Goal: Task Accomplishment & Management: Manage account settings

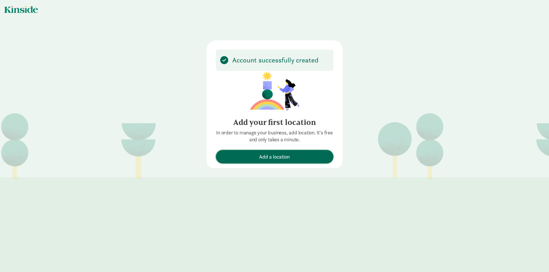
click at [278, 156] on span "Add a location" at bounding box center [274, 157] width 31 height 8
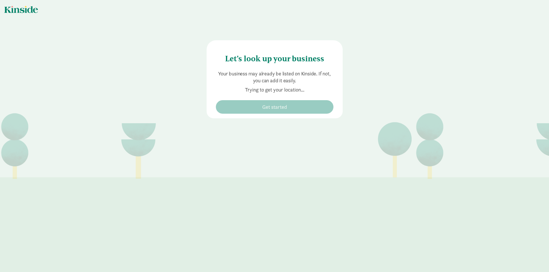
click at [407, 75] on div "Let's look up your business Your business may already be listed on Kinside. If …" at bounding box center [274, 65] width 549 height 130
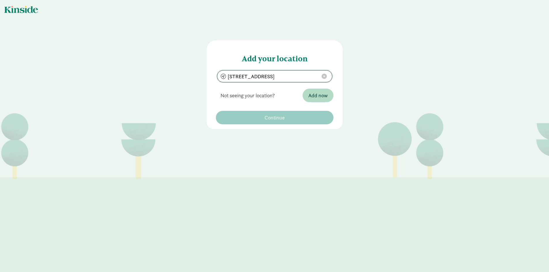
click at [239, 75] on input "17355 Hbr Vw Ave, Lathrop, CA 95330" at bounding box center [274, 77] width 115 height 12
click at [266, 77] on input "17342 Hbr Vw Ave, Lathrop, CA 95330" at bounding box center [274, 77] width 115 height 12
click at [266, 77] on input "17342 , polaris Lathrop, CA 95330" at bounding box center [274, 77] width 115 height 12
type input "17342 Polaris Ct, Lathrop, CA 95330"
click at [312, 97] on span "Add now" at bounding box center [317, 96] width 19 height 8
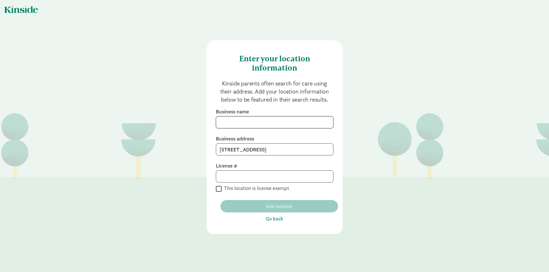
click at [269, 121] on input at bounding box center [274, 123] width 117 height 12
type input "Tender Base Preschool & Childcare"
click at [226, 175] on input at bounding box center [274, 177] width 117 height 12
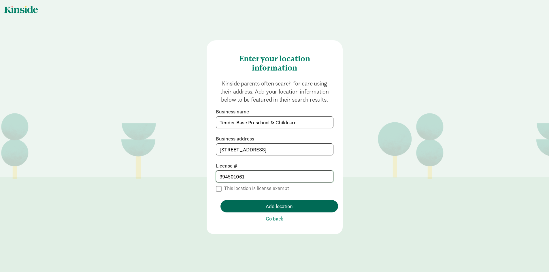
type input "394501061"
click at [271, 209] on span "Add location" at bounding box center [278, 206] width 27 height 8
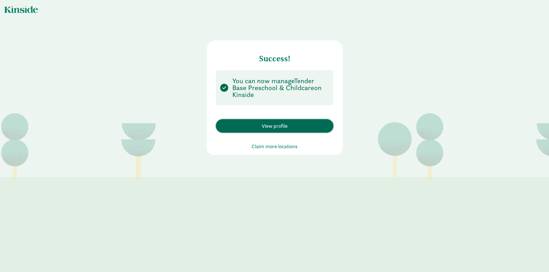
click at [278, 127] on span "View profile" at bounding box center [274, 126] width 26 height 8
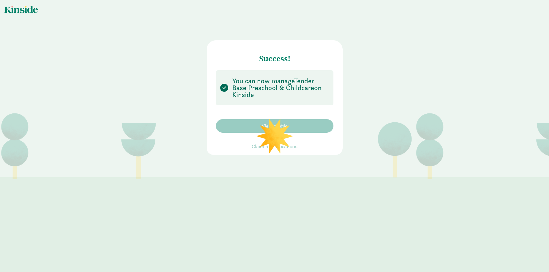
click at [322, 183] on main "Success! You can now manage Tender Base Preschool & Childcare on Kinside View p…" at bounding box center [274, 136] width 549 height 272
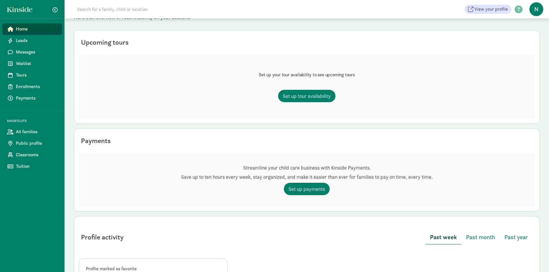
scroll to position [63, 0]
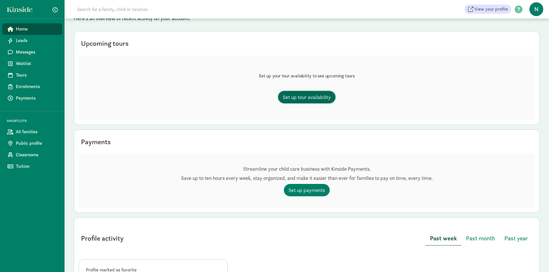
click at [310, 97] on span "Set up tour availability" at bounding box center [306, 97] width 48 height 8
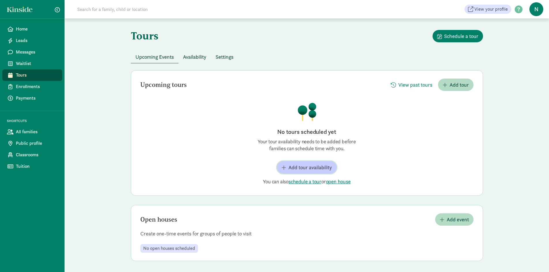
click at [310, 166] on span "Add tour availability" at bounding box center [309, 168] width 43 height 8
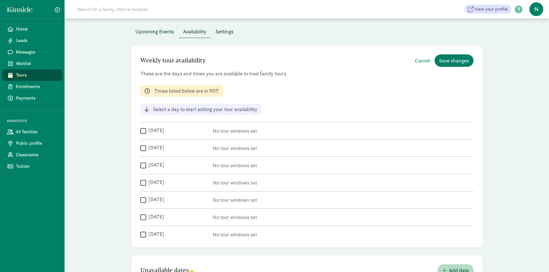
scroll to position [30, 0]
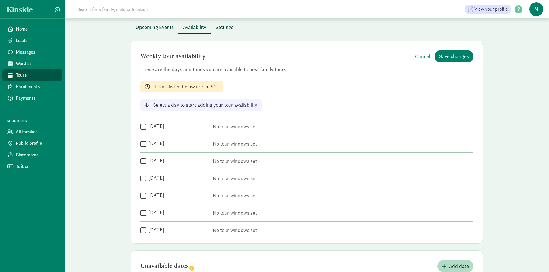
click at [143, 128] on input "Monday" at bounding box center [143, 127] width 6 height 8
checkbox input "true"
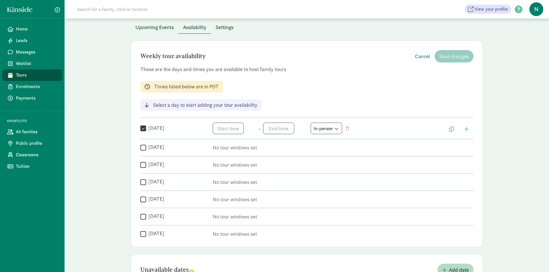
click at [144, 163] on input "Wednesday" at bounding box center [143, 165] width 6 height 8
checkbox input "true"
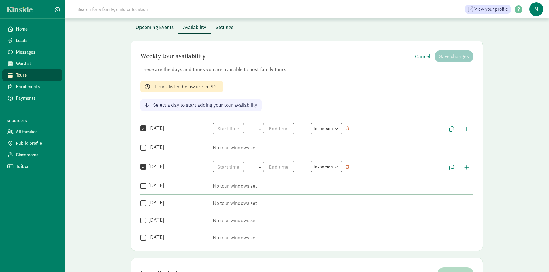
click at [143, 202] on input "Friday" at bounding box center [143, 203] width 6 height 8
checkbox input "true"
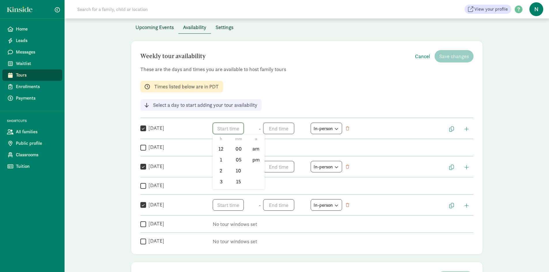
click at [239, 128] on span "h 12 1 2 3 4 5 6 7 8 9 10 11 mm 00 05 10 15 20 25 30 35 40 45 50 55 a am pm" at bounding box center [235, 129] width 44 height 12
click at [219, 181] on li "5" at bounding box center [221, 180] width 17 height 11
click at [239, 169] on li "30" at bounding box center [238, 168] width 17 height 11
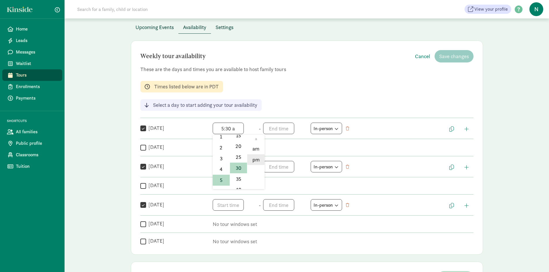
click at [256, 161] on li "pm" at bounding box center [255, 159] width 17 height 11
type input "5:30 pm"
click at [285, 128] on span "h 12 1 2 3 4 5 6 7 8 9 10 11 mm 00 05 10 15 20 25 30 35 40 45 50 55 a am pm" at bounding box center [285, 129] width 44 height 12
click at [270, 170] on li "6" at bounding box center [271, 168] width 17 height 11
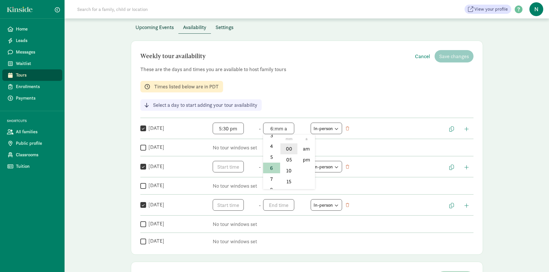
click at [288, 151] on li "00" at bounding box center [288, 148] width 17 height 11
click at [307, 162] on li "pm" at bounding box center [305, 159] width 17 height 11
type input "6:00 pm"
click at [142, 148] on input "Tuesday" at bounding box center [143, 148] width 6 height 8
checkbox input "true"
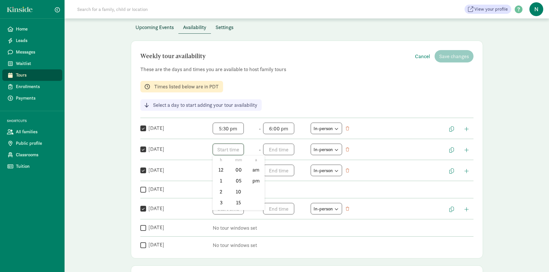
click at [230, 151] on span "h 12 1 2 3 4 5 6 7 8 9 10 11 mm 00 05 10 15 20 25 30 35 40 45 50 55 a am pm" at bounding box center [235, 150] width 44 height 12
click at [220, 204] on li "5" at bounding box center [221, 201] width 17 height 11
click at [238, 203] on li "15" at bounding box center [238, 202] width 17 height 11
click at [259, 179] on li "pm" at bounding box center [255, 180] width 17 height 11
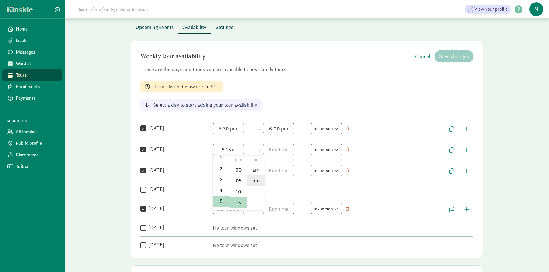
type input "5:15 pm"
click at [281, 153] on span "h 12 1 2 3 4 5 6 7 8 9 10 11 mm 00 05 10 15 20 25 30 35 40 45 50 55 a am pm" at bounding box center [285, 150] width 44 height 12
click at [270, 188] on li "6" at bounding box center [271, 189] width 17 height 11
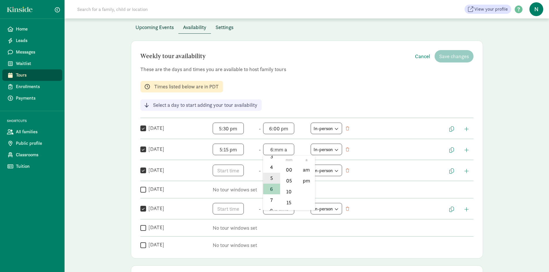
click at [269, 181] on li "5" at bounding box center [271, 178] width 17 height 11
click at [288, 186] on li "45" at bounding box center [288, 187] width 17 height 11
click at [306, 183] on li "pm" at bounding box center [305, 180] width 17 height 11
type input "5:45 pm"
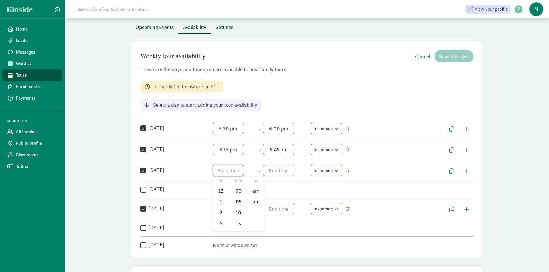
click at [232, 172] on span "h 12 1 2 3 4 5 6 7 8 9 10 11 mm 00 05 10 15 20 25 30 35 40 45 50 55 a am pm" at bounding box center [235, 171] width 44 height 12
click at [220, 199] on li "5" at bounding box center [221, 199] width 17 height 11
click at [234, 213] on li "30" at bounding box center [238, 210] width 17 height 11
click at [254, 203] on li "pm" at bounding box center [255, 201] width 17 height 11
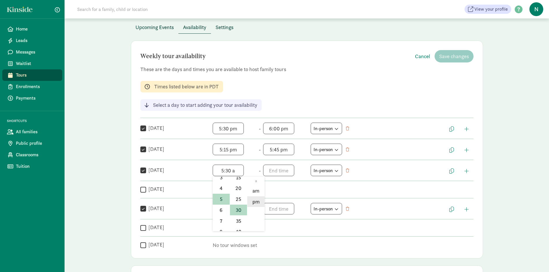
type input "5:30 pm"
click at [280, 171] on span "h 12 1 2 3 4 5 6 7 8 9 10 11 mm 00 05 10 15 20 25 30 35 40 45 50 55 a am pm" at bounding box center [285, 171] width 44 height 12
click at [270, 212] on li "6" at bounding box center [271, 210] width 17 height 11
click at [288, 193] on li "00" at bounding box center [288, 190] width 17 height 11
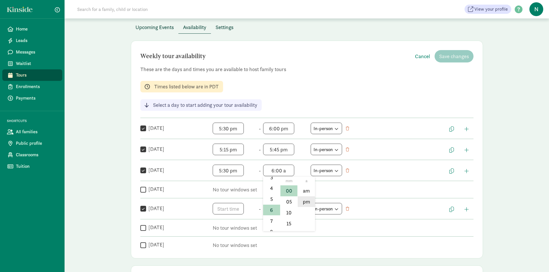
click at [305, 202] on li "pm" at bounding box center [305, 201] width 17 height 11
type input "6:00 pm"
click at [230, 211] on span "h 12 1 2 3 4 5 6 7 8 9 10 11 mm 00 05 10 15 20 25 30 35 40 45 50 55 a am pm" at bounding box center [235, 209] width 44 height 12
click at [217, 250] on li "5" at bounding box center [221, 249] width 17 height 11
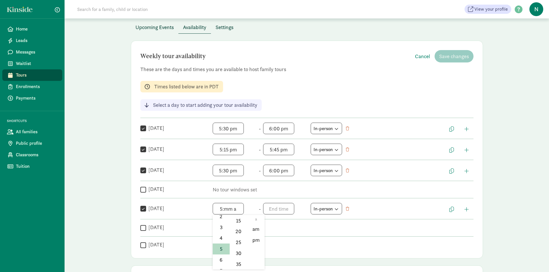
scroll to position [46, 0]
click at [234, 251] on li "30" at bounding box center [238, 248] width 17 height 11
click at [254, 241] on li "pm" at bounding box center [255, 240] width 17 height 11
type input "5:30 pm"
click at [279, 209] on span "h 12 1 2 3 4 5 6 7 8 9 10 11 mm 00 05 10 15 20 25 30 35 40 45 50 55 a am pm" at bounding box center [285, 209] width 44 height 12
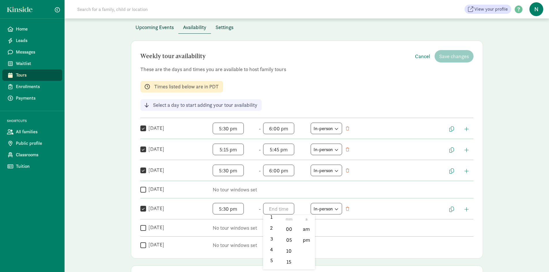
scroll to position [35, 0]
click at [270, 261] on li "6" at bounding box center [271, 260] width 17 height 11
click at [286, 227] on li "00" at bounding box center [288, 226] width 17 height 11
click at [303, 242] on li "pm" at bounding box center [305, 240] width 17 height 11
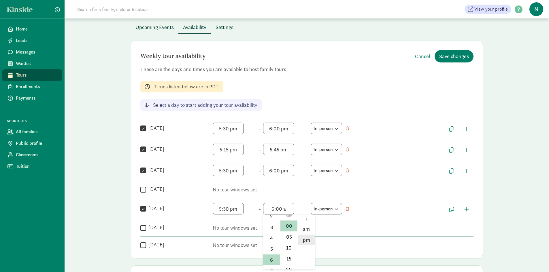
type input "6:00 pm"
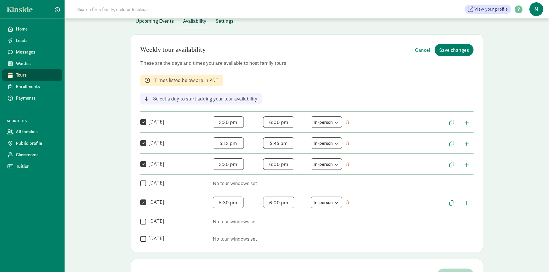
scroll to position [36, 0]
click at [451, 49] on span "Save changes" at bounding box center [454, 50] width 30 height 8
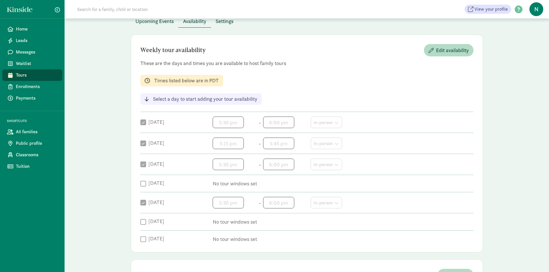
click at [191, 100] on p "Select a day to start adding your tour availability" at bounding box center [205, 99] width 104 height 7
click at [457, 52] on span "Edit availability" at bounding box center [452, 50] width 33 height 8
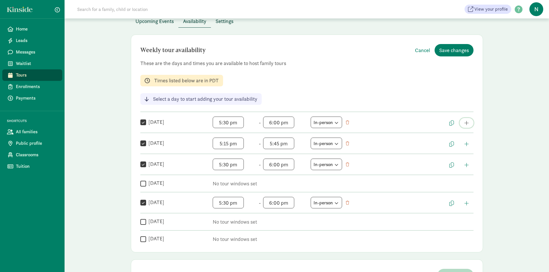
click at [466, 123] on span "button" at bounding box center [466, 122] width 5 height 5
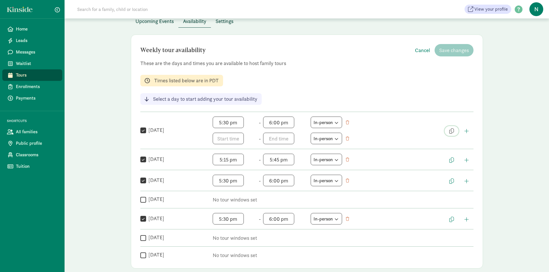
click at [451, 132] on span "button" at bounding box center [451, 130] width 5 height 5
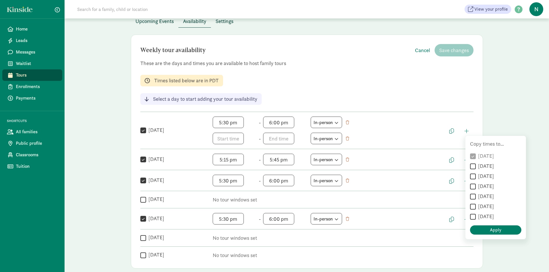
click at [544, 158] on div "Tours Schedule a tour Upcoming Events Availability Settings Weekly tour availab…" at bounding box center [307, 166] width 484 height 367
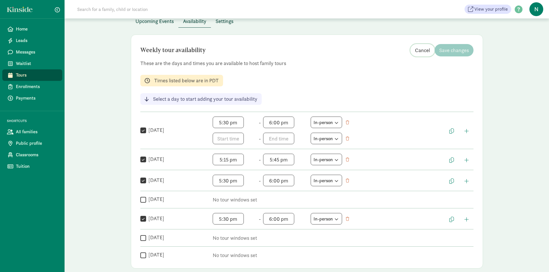
click at [423, 47] on span "Cancel" at bounding box center [422, 50] width 15 height 8
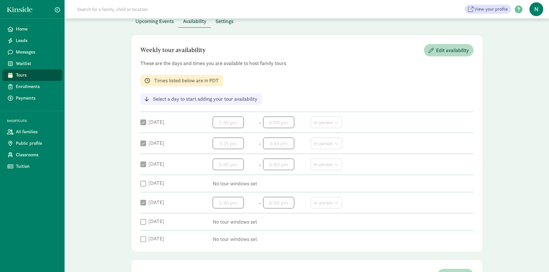
click at [172, 80] on p "Times listed below are in PDT" at bounding box center [186, 80] width 65 height 7
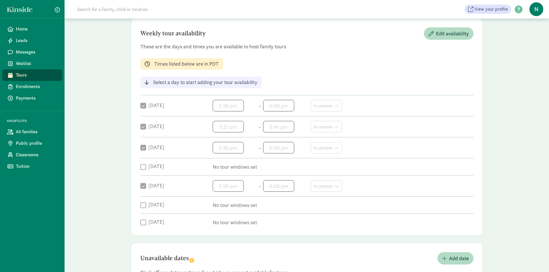
scroll to position [0, 0]
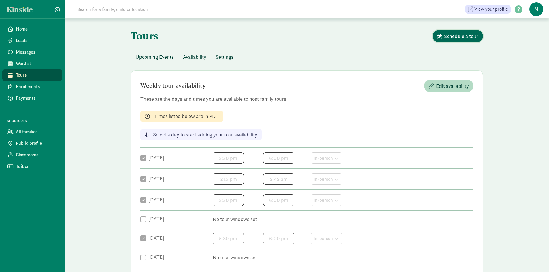
click at [465, 36] on span "Schedule a tour" at bounding box center [461, 36] width 34 height 8
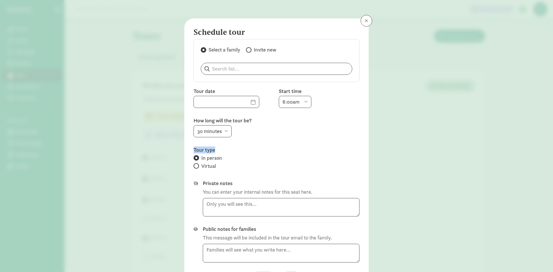
drag, startPoint x: 548, startPoint y: 130, endPoint x: 548, endPoint y: 145, distance: 15.3
click at [548, 145] on div "Schedule tour Select a family Invite new Tour date Start time 6:00am 6:30am 7:0…" at bounding box center [276, 136] width 553 height 272
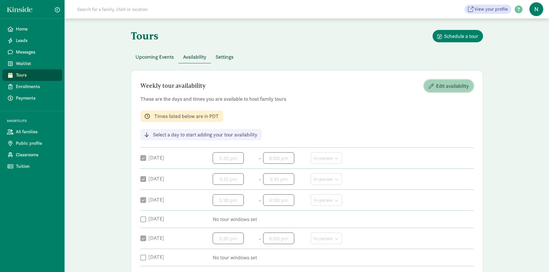
click at [448, 86] on span "Edit availability" at bounding box center [452, 86] width 33 height 8
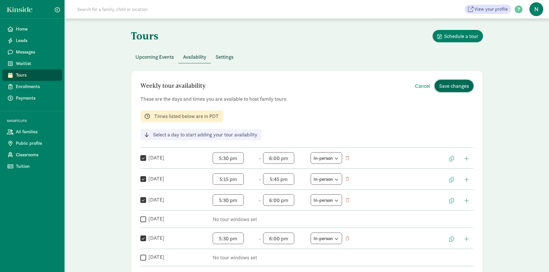
click at [442, 88] on span "Save changes" at bounding box center [454, 86] width 30 height 8
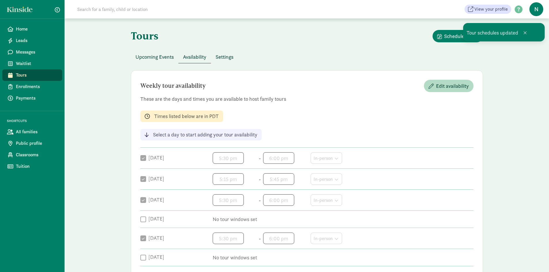
click at [324, 119] on div "Weekly tour availability Edit availability These are the days and times you are…" at bounding box center [307, 179] width 352 height 218
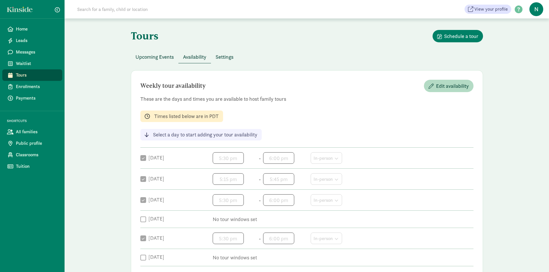
click at [524, 33] on div "Tours Schedule a tour Upcoming Events Availability Settings Weekly tour availab…" at bounding box center [307, 193] width 484 height 351
click at [157, 56] on span "Upcoming Events" at bounding box center [154, 57] width 38 height 8
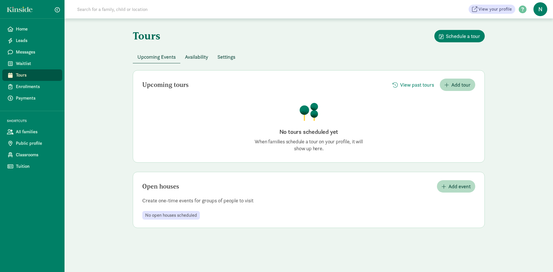
click at [189, 56] on span "Availability" at bounding box center [196, 57] width 23 height 8
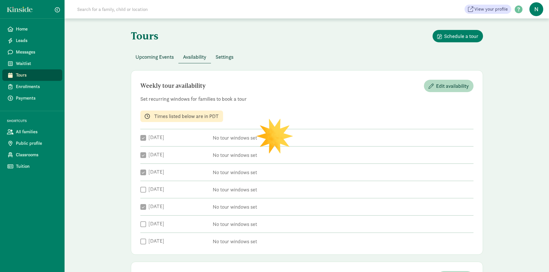
checkbox input "true"
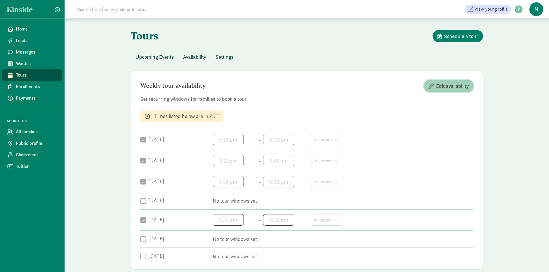
click at [468, 87] on span "Edit availability" at bounding box center [452, 86] width 33 height 8
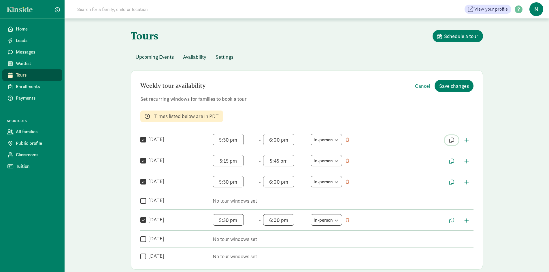
click at [452, 139] on span "button" at bounding box center [451, 140] width 5 height 5
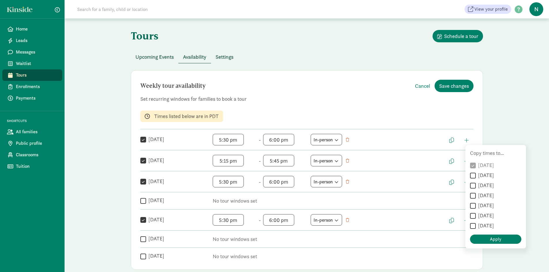
click at [471, 176] on input "Tuesday" at bounding box center [473, 176] width 6 height 8
checkbox input "true"
click at [472, 186] on input "Wednesday" at bounding box center [473, 186] width 6 height 8
checkbox input "true"
click at [473, 205] on input "Friday" at bounding box center [473, 206] width 6 height 8
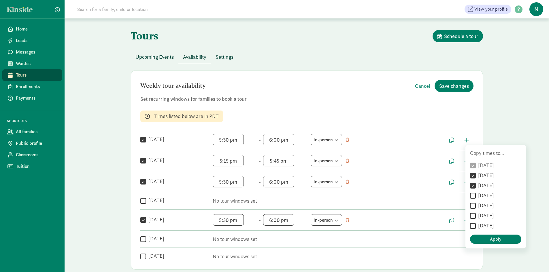
checkbox input "true"
click at [496, 240] on span "Apply" at bounding box center [496, 239] width 12 height 7
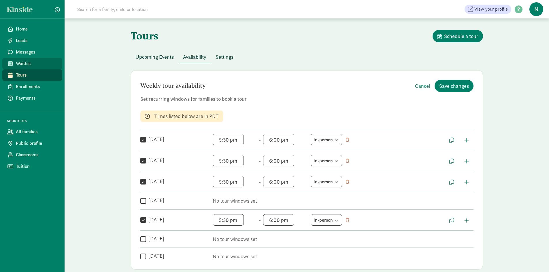
click at [16, 64] on span "Waitlist" at bounding box center [37, 63] width 42 height 7
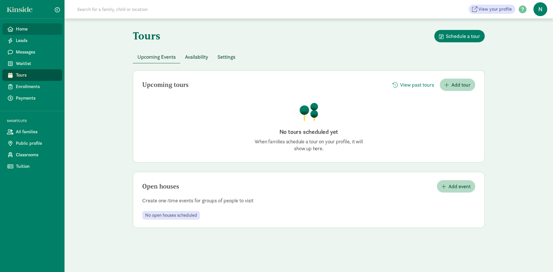
click at [18, 29] on span "Home" at bounding box center [37, 29] width 42 height 7
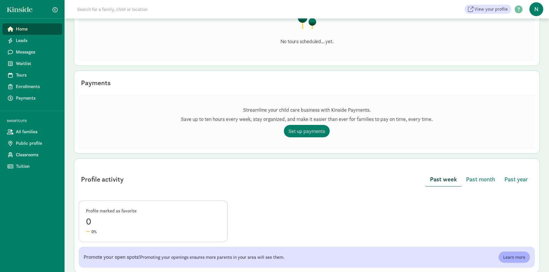
scroll to position [96, 0]
click at [293, 129] on span "Set up payments" at bounding box center [306, 130] width 37 height 8
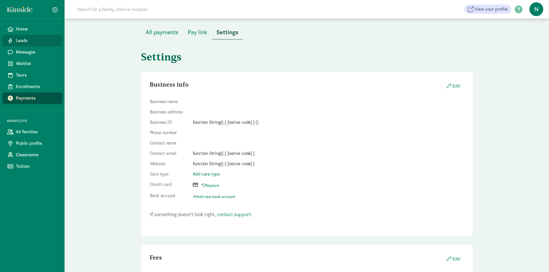
click at [26, 38] on span "Leads" at bounding box center [37, 40] width 42 height 7
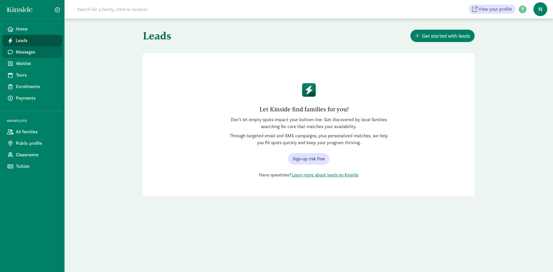
click at [23, 50] on span "Messages" at bounding box center [37, 52] width 42 height 7
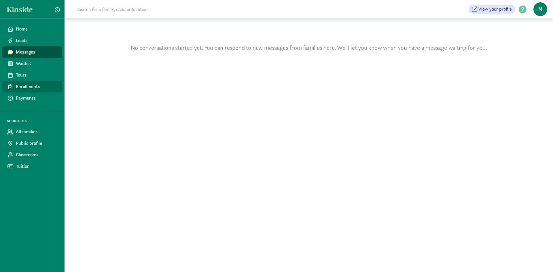
click at [24, 85] on span "Enrollments" at bounding box center [37, 86] width 42 height 7
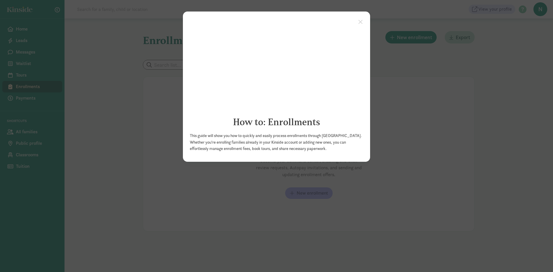
click at [425, 107] on appcues "× How to: Enrollments This guide will show you how to quickly and easily proces…" at bounding box center [276, 136] width 553 height 272
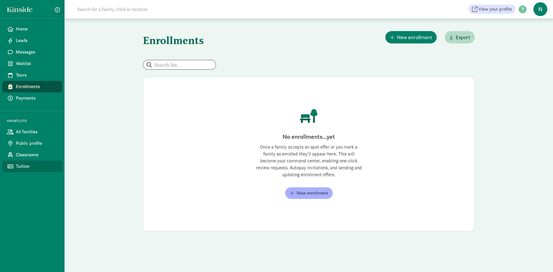
click at [22, 167] on span "Tuition" at bounding box center [37, 166] width 42 height 7
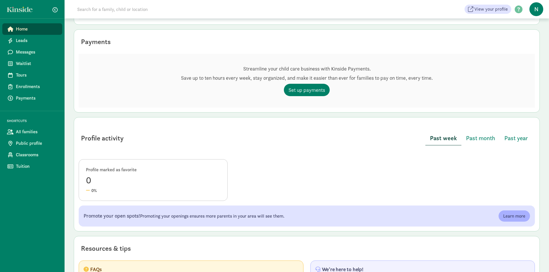
scroll to position [135, 0]
click at [489, 10] on span "View your profile" at bounding box center [490, 9] width 33 height 7
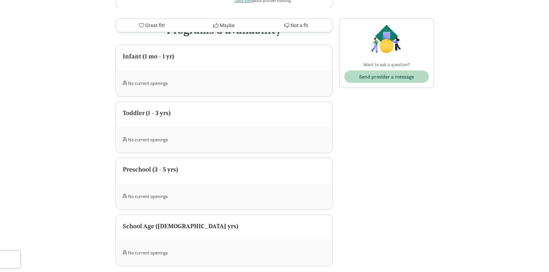
scroll to position [196, 0]
click at [125, 198] on span at bounding box center [125, 197] width 4 height 5
click at [140, 197] on div "No current openings" at bounding box center [173, 197] width 101 height 12
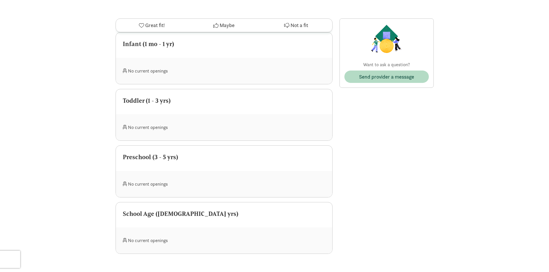
scroll to position [211, 0]
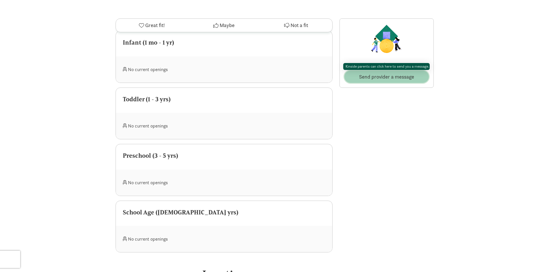
click at [380, 75] on span "Send provider a message" at bounding box center [386, 77] width 55 height 8
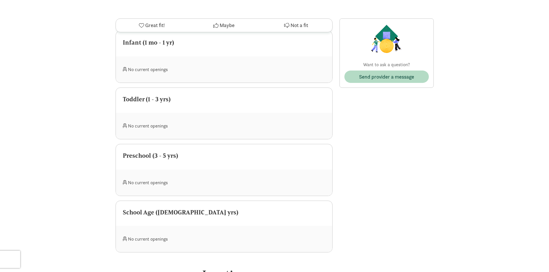
click at [165, 156] on div "Preschool (3 - 5 yrs)" at bounding box center [224, 155] width 202 height 9
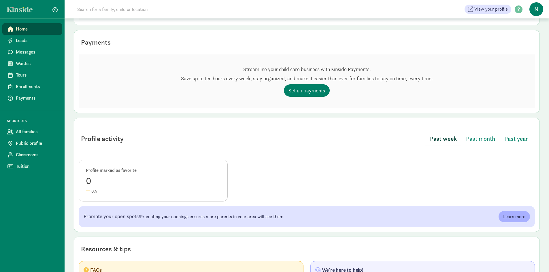
scroll to position [135, 0]
click at [27, 60] on span "Waitlist" at bounding box center [37, 63] width 42 height 7
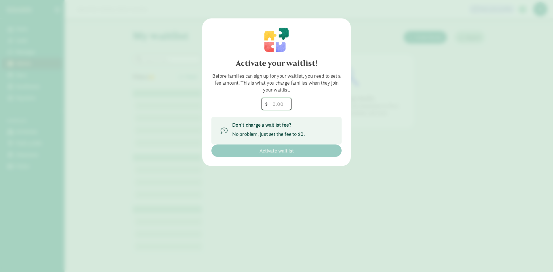
click at [284, 103] on input "number" at bounding box center [276, 104] width 30 height 12
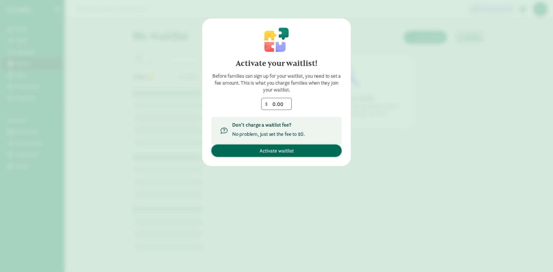
type input "0"
click at [280, 153] on span "Activate waitlist" at bounding box center [276, 151] width 34 height 8
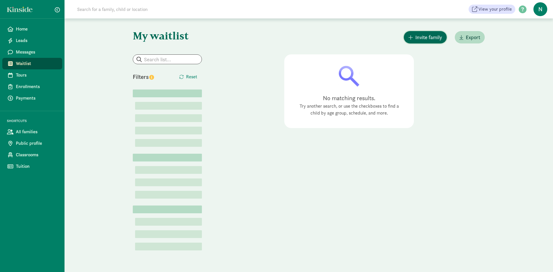
click at [433, 38] on span "Invite family" at bounding box center [428, 37] width 27 height 8
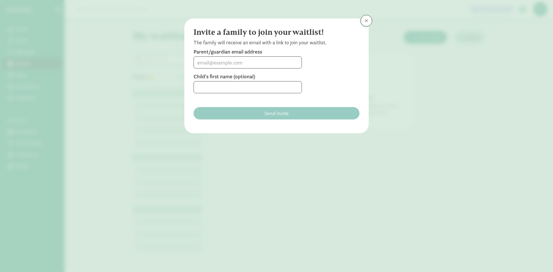
click at [366, 22] on span at bounding box center [366, 20] width 3 height 5
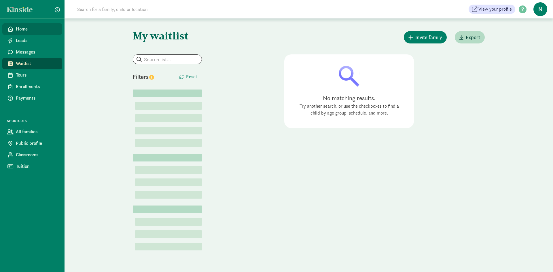
click at [23, 31] on span "Home" at bounding box center [37, 29] width 42 height 7
